Goal: Information Seeking & Learning: Learn about a topic

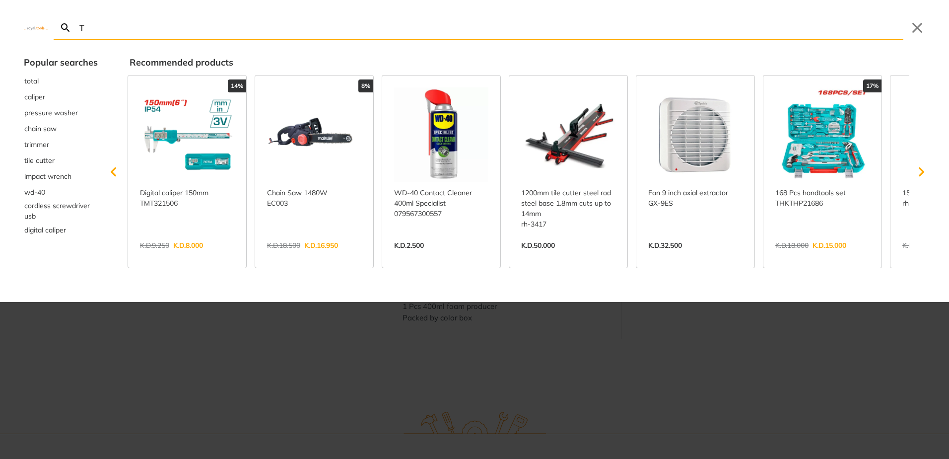
type input "T"
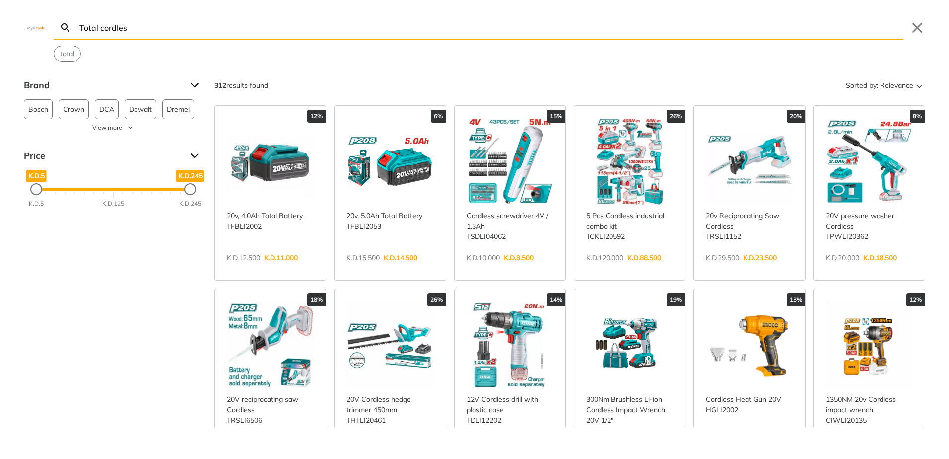
type input "Total cordless"
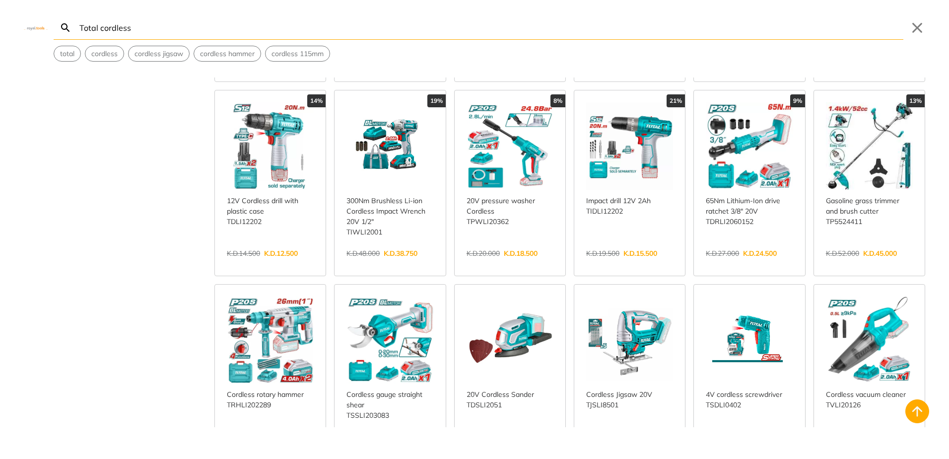
scroll to position [248, 0]
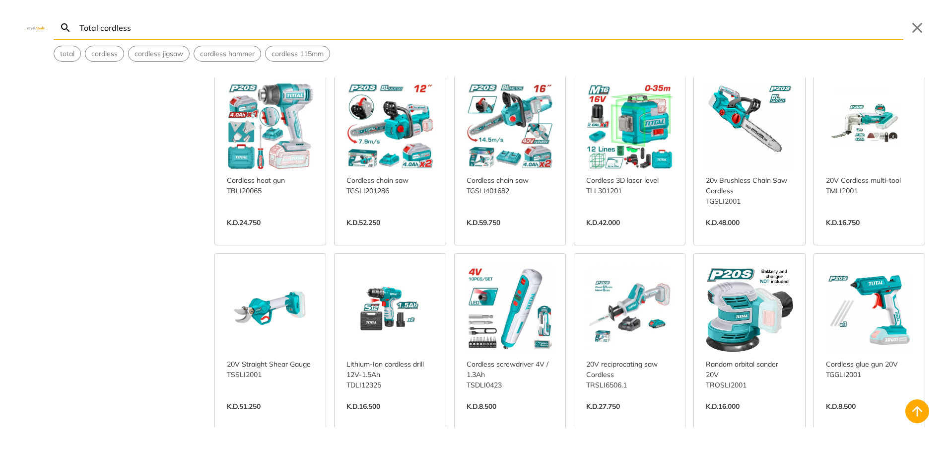
scroll to position [745, 0]
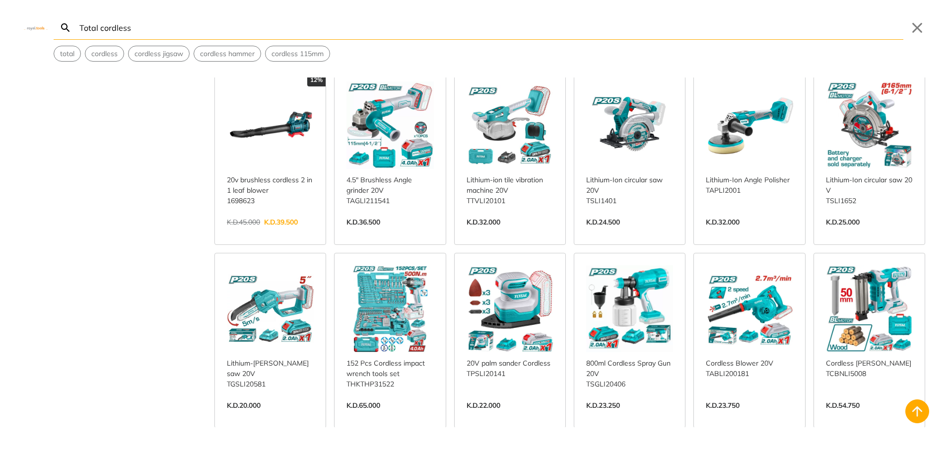
scroll to position [1489, 0]
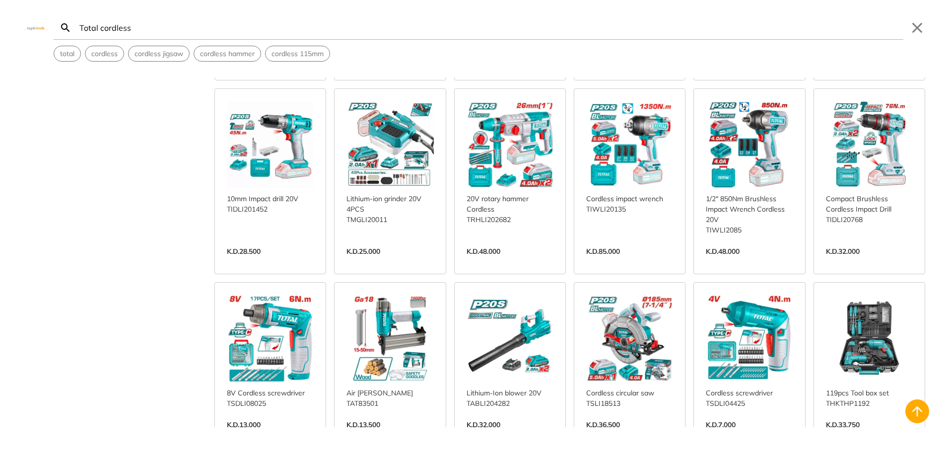
scroll to position [1886, 0]
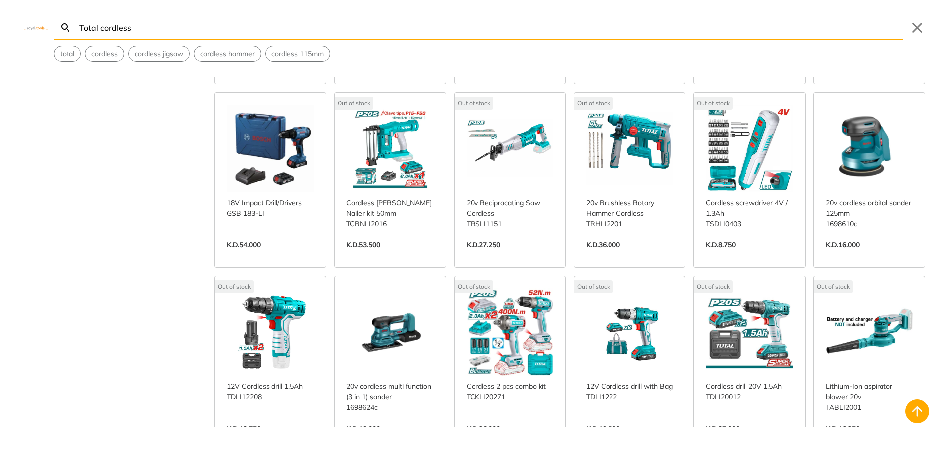
scroll to position [2432, 0]
